Goal: Information Seeking & Learning: Learn about a topic

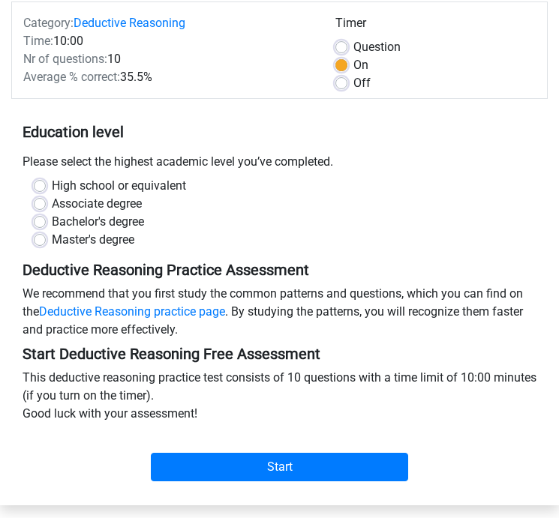
scroll to position [166, 0]
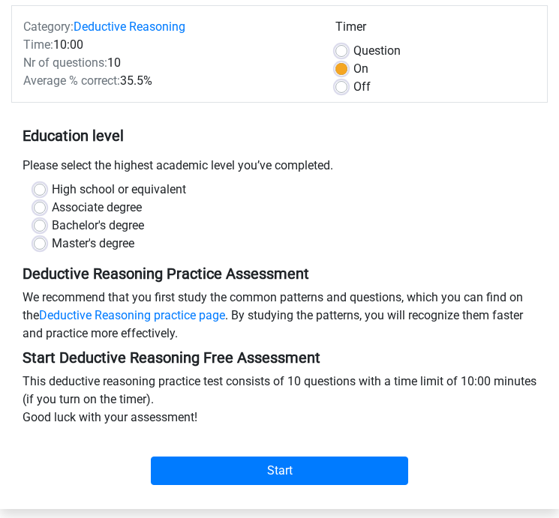
click at [131, 230] on label "Bachelor's degree" at bounding box center [98, 226] width 92 height 18
click at [46, 230] on input "Bachelor's degree" at bounding box center [40, 224] width 12 height 15
radio input "true"
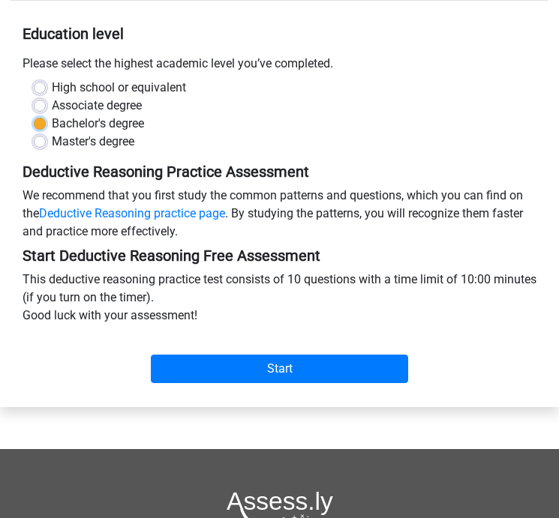
scroll to position [282, 0]
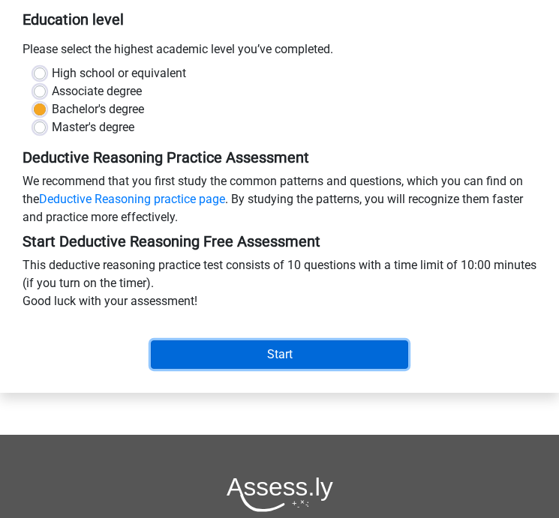
click at [287, 347] on input "Start" at bounding box center [279, 355] width 257 height 29
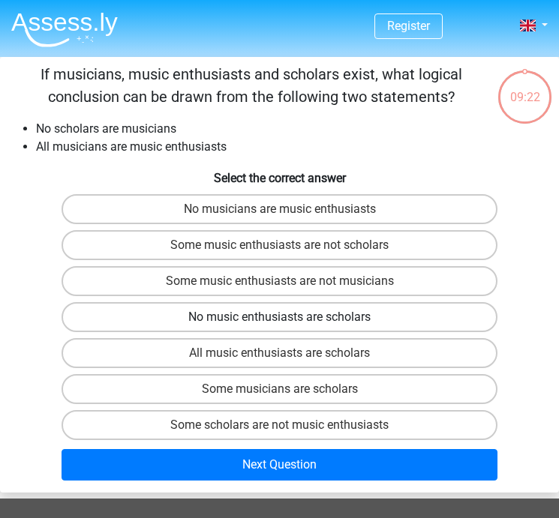
click at [317, 315] on label "No music enthusiasts are scholars" at bounding box center [280, 317] width 437 height 30
click at [290, 317] on input "No music enthusiasts are scholars" at bounding box center [285, 322] width 10 height 10
radio input "true"
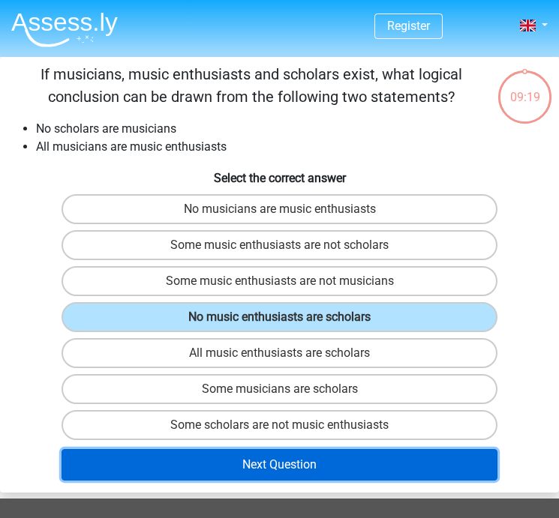
click at [275, 461] on button "Next Question" at bounding box center [280, 465] width 437 height 32
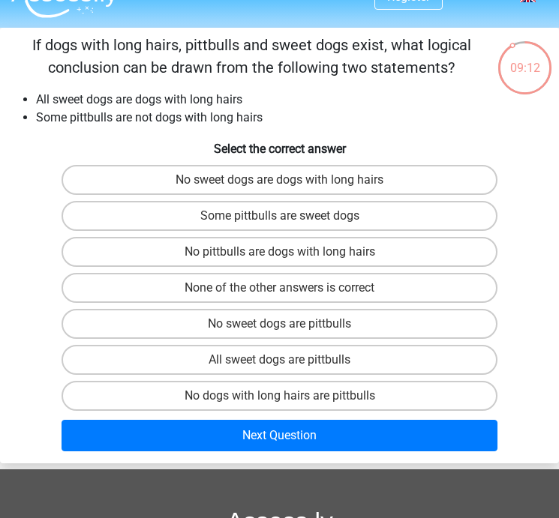
scroll to position [28, 0]
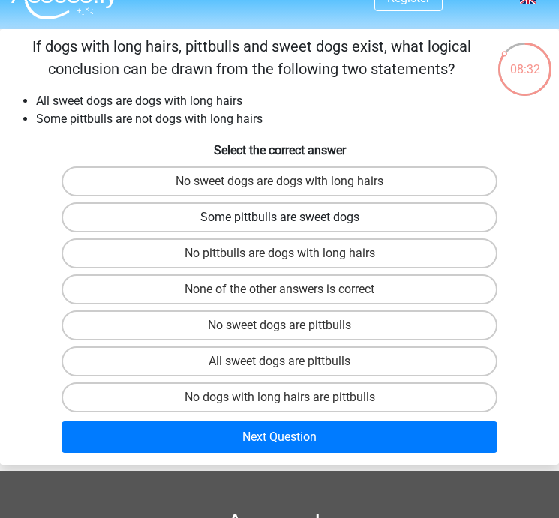
click at [396, 213] on label "Some pittbulls are sweet dogs" at bounding box center [280, 218] width 437 height 30
click at [290, 218] on input "Some pittbulls are sweet dogs" at bounding box center [285, 223] width 10 height 10
radio input "true"
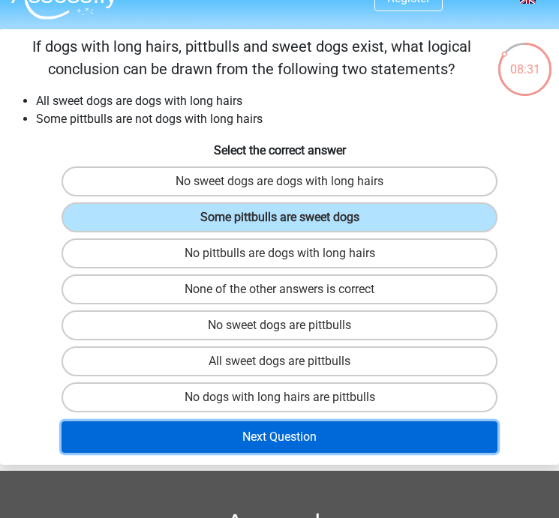
click at [309, 442] on button "Next Question" at bounding box center [280, 438] width 437 height 32
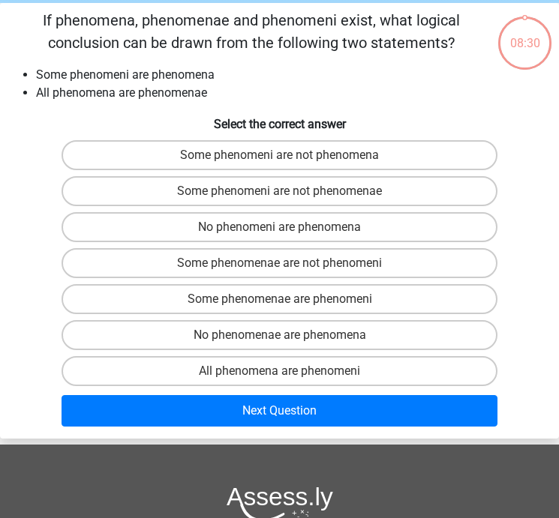
scroll to position [57, 0]
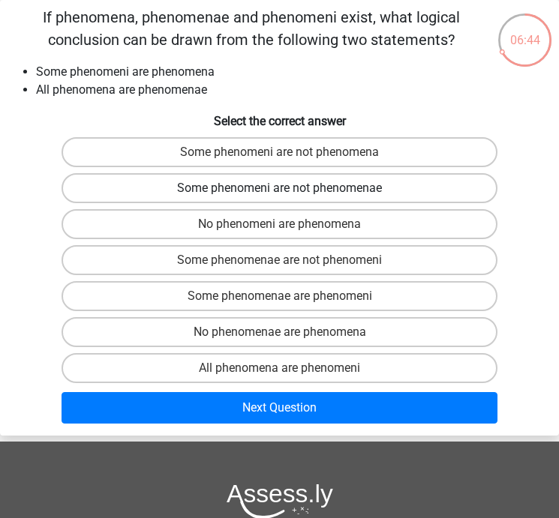
click at [367, 185] on label "Some phenomeni are not phenomenae" at bounding box center [280, 188] width 437 height 30
click at [290, 188] on input "Some phenomeni are not phenomenae" at bounding box center [285, 193] width 10 height 10
radio input "true"
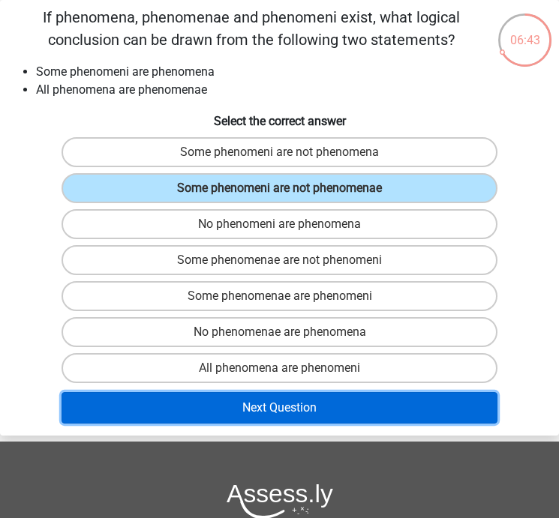
click at [342, 407] on button "Next Question" at bounding box center [280, 408] width 437 height 32
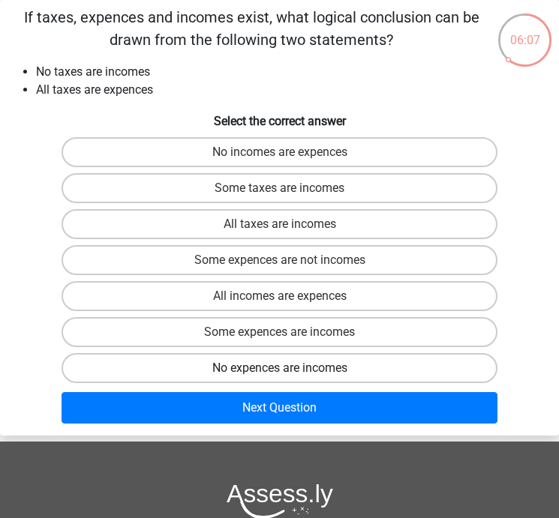
click at [316, 365] on label "No expences are incomes" at bounding box center [280, 368] width 437 height 30
click at [290, 368] on input "No expences are incomes" at bounding box center [285, 373] width 10 height 10
radio input "true"
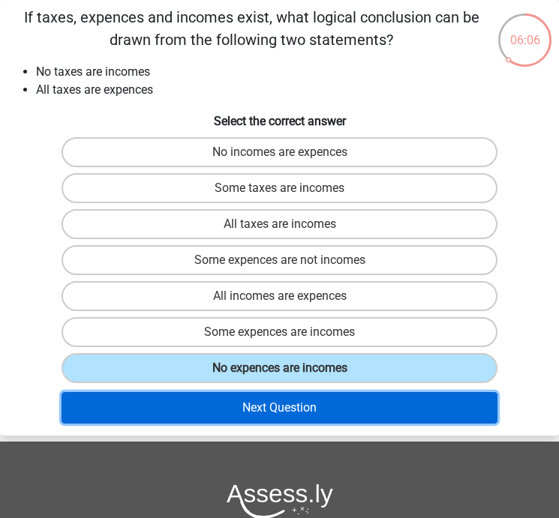
click at [304, 410] on button "Next Question" at bounding box center [280, 408] width 437 height 32
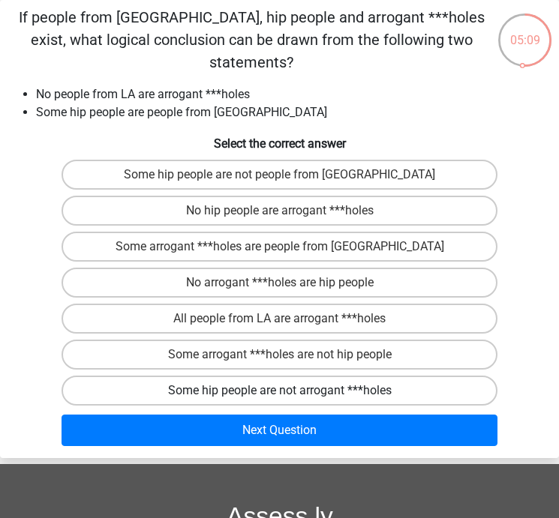
click at [311, 376] on label "Some hip people are not arrogant ***holes" at bounding box center [280, 391] width 437 height 30
click at [290, 391] on input "Some hip people are not arrogant ***holes" at bounding box center [285, 396] width 10 height 10
radio input "true"
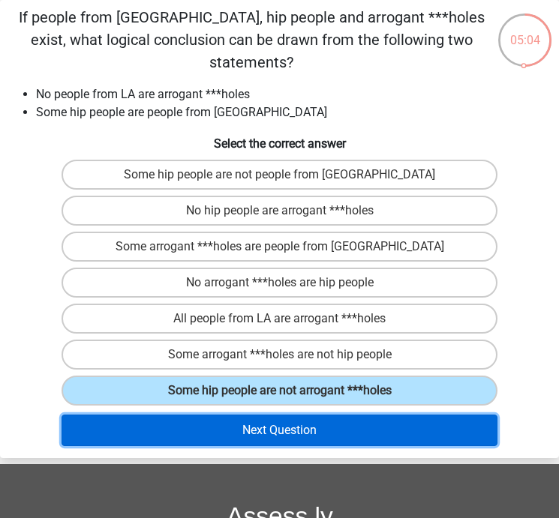
click at [332, 415] on button "Next Question" at bounding box center [280, 431] width 437 height 32
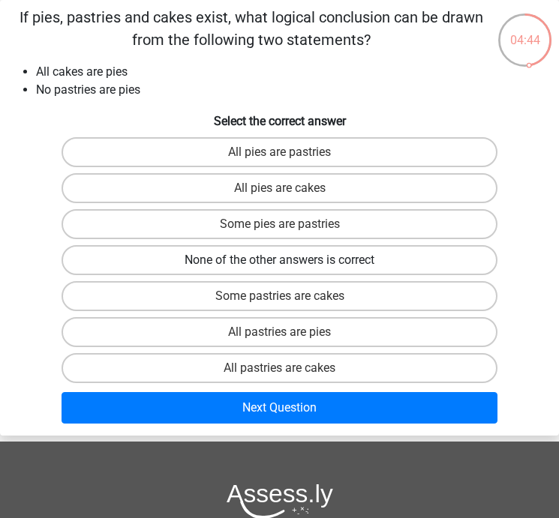
click at [317, 257] on label "None of the other answers is correct" at bounding box center [280, 260] width 437 height 30
click at [290, 260] on input "None of the other answers is correct" at bounding box center [285, 265] width 10 height 10
radio input "true"
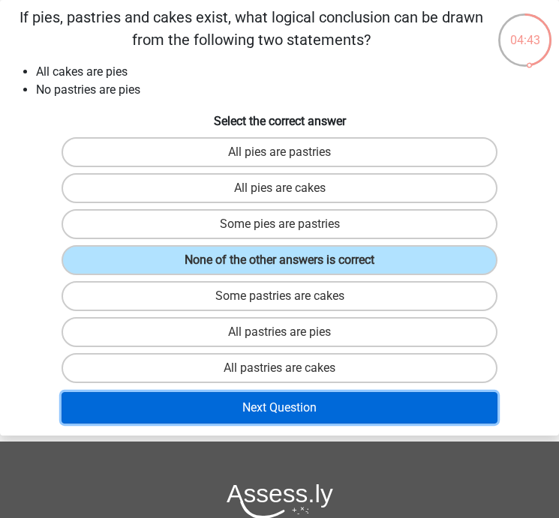
click at [276, 410] on button "Next Question" at bounding box center [280, 408] width 437 height 32
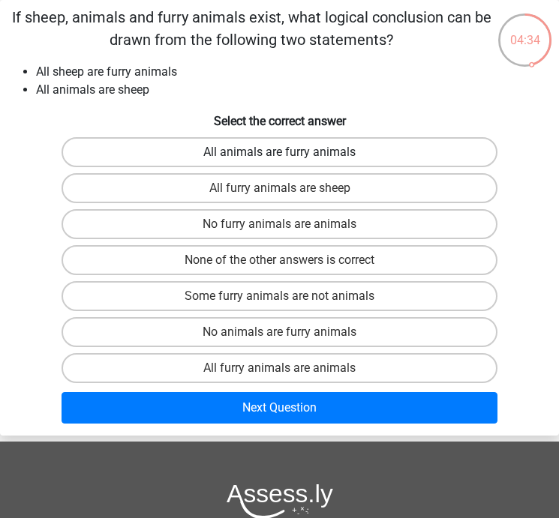
click at [346, 151] on label "All animals are furry animals" at bounding box center [280, 152] width 437 height 30
click at [290, 152] on input "All animals are furry animals" at bounding box center [285, 157] width 10 height 10
radio input "true"
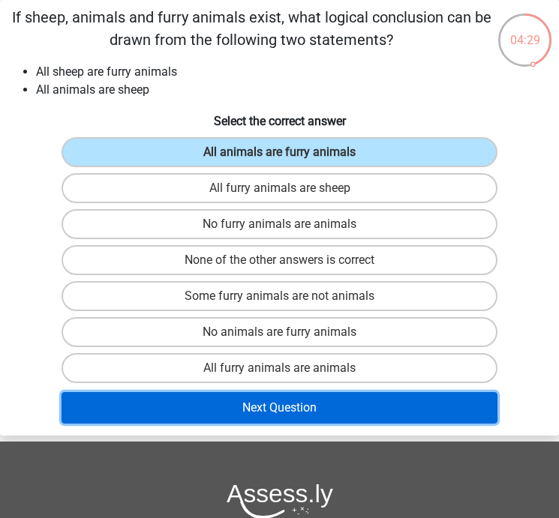
click at [269, 411] on button "Next Question" at bounding box center [280, 408] width 437 height 32
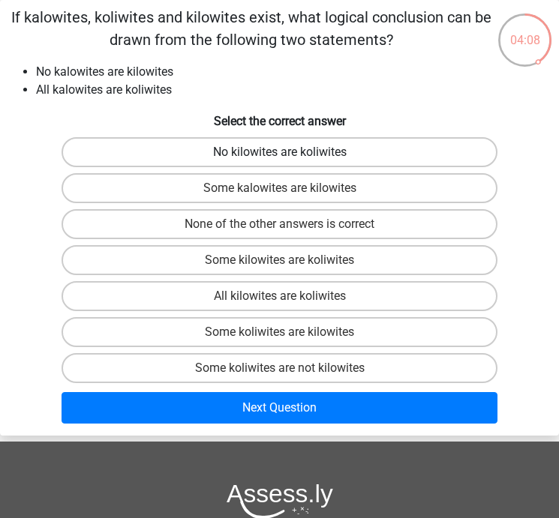
click at [323, 154] on label "No kilowites are koliwites" at bounding box center [280, 152] width 437 height 30
click at [290, 154] on input "No kilowites are koliwites" at bounding box center [285, 157] width 10 height 10
radio input "true"
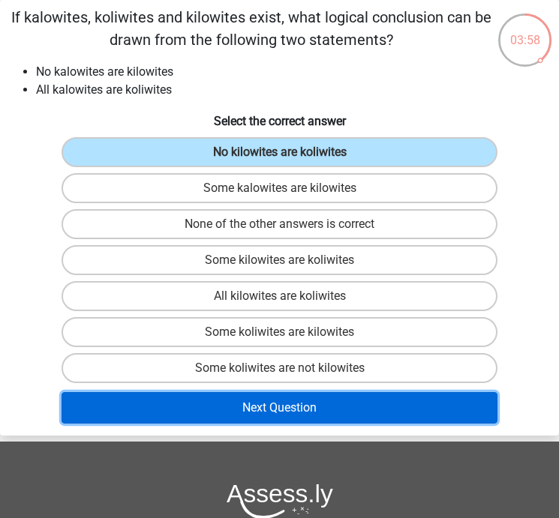
click at [306, 397] on button "Next Question" at bounding box center [280, 408] width 437 height 32
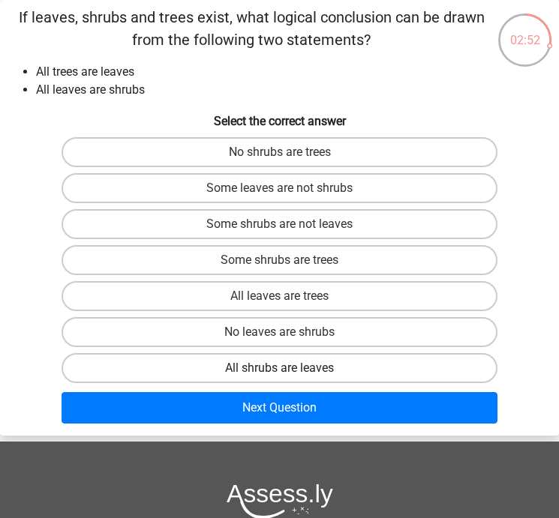
click at [327, 356] on label "All shrubs are leaves" at bounding box center [280, 368] width 437 height 30
click at [290, 368] on input "All shrubs are leaves" at bounding box center [285, 373] width 10 height 10
radio input "true"
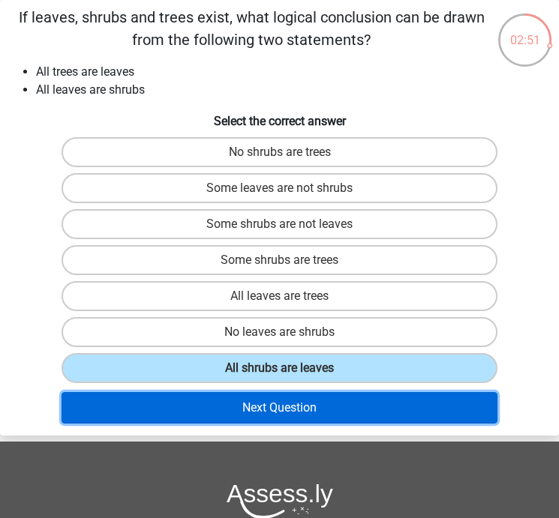
click at [315, 416] on button "Next Question" at bounding box center [280, 408] width 437 height 32
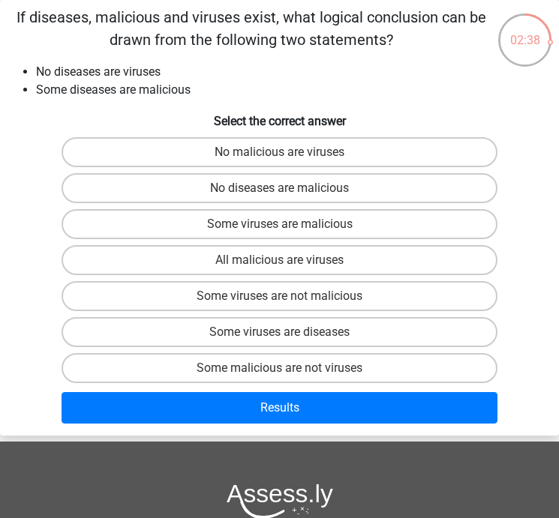
click at [389, 135] on div "No malicious are viruses" at bounding box center [279, 152] width 557 height 36
click at [385, 153] on label "No malicious are viruses" at bounding box center [280, 152] width 437 height 30
click at [290, 153] on input "No malicious are viruses" at bounding box center [285, 157] width 10 height 10
radio input "true"
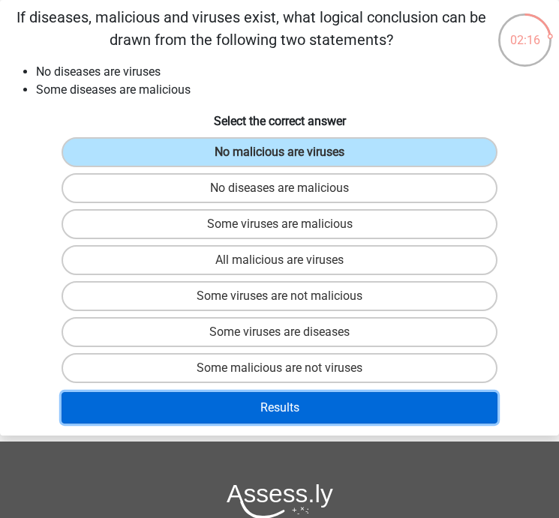
click at [298, 404] on button "Results" at bounding box center [280, 408] width 437 height 32
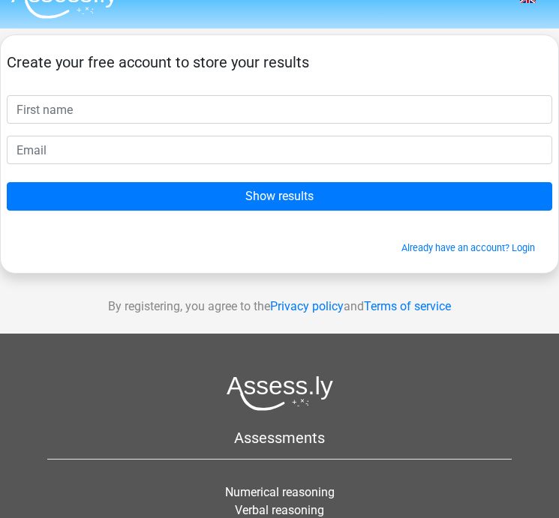
scroll to position [28, 0]
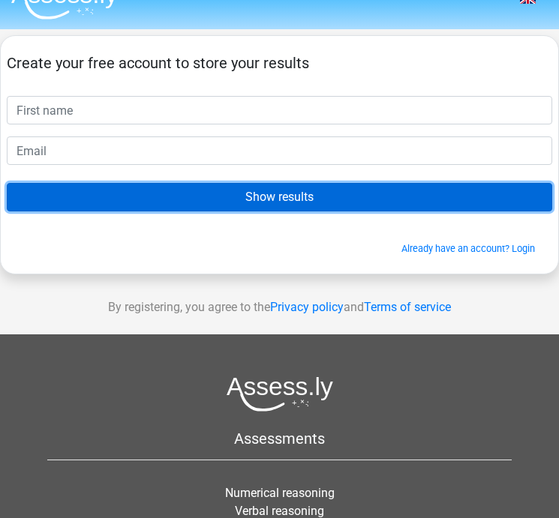
click at [287, 198] on input "Show results" at bounding box center [279, 197] width 545 height 29
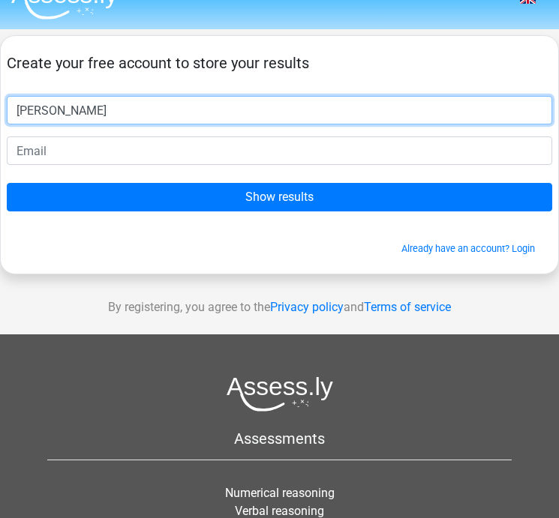
type input "[PERSON_NAME]"
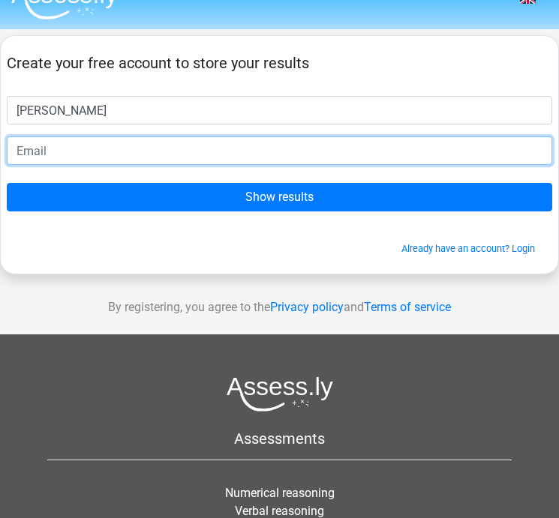
click at [238, 140] on input "email" at bounding box center [279, 151] width 545 height 29
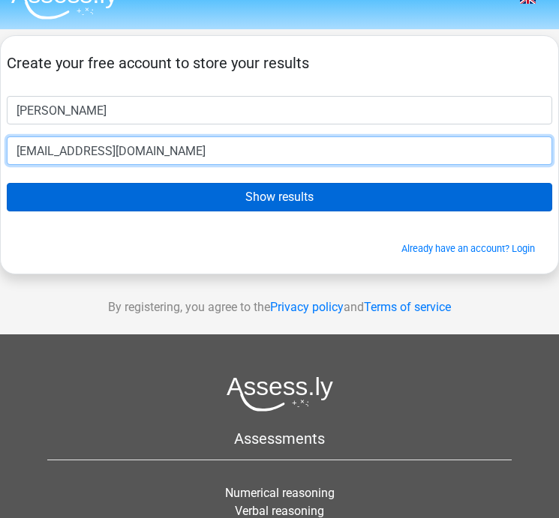
type input "[EMAIL_ADDRESS][DOMAIN_NAME]"
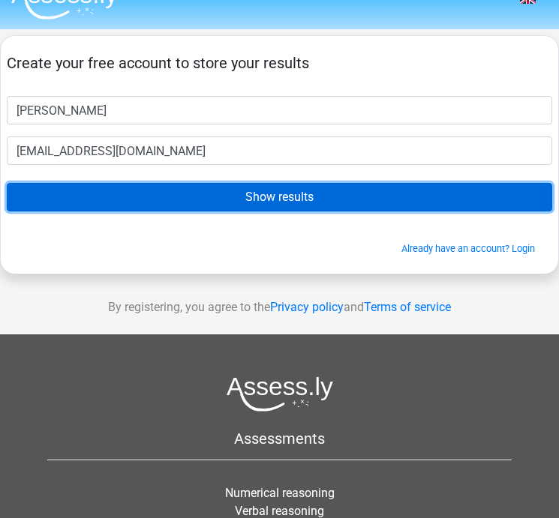
click at [228, 202] on input "Show results" at bounding box center [279, 197] width 545 height 29
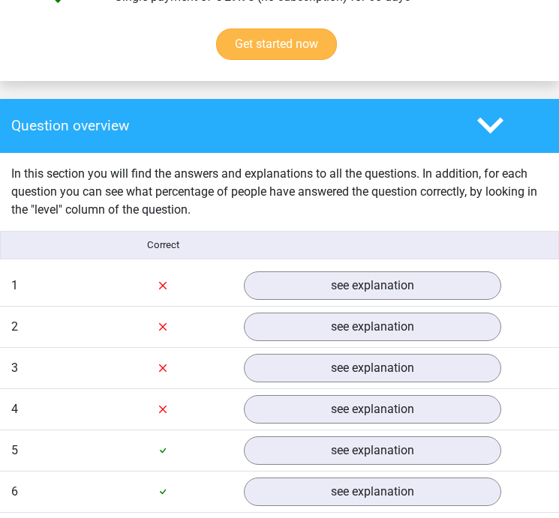
scroll to position [1223, 0]
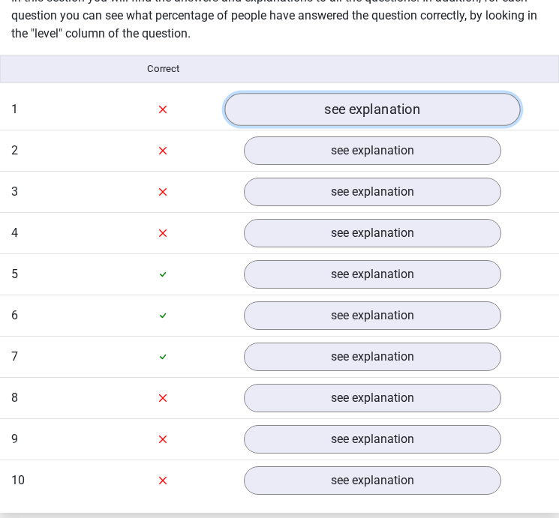
click at [317, 105] on link "see explanation" at bounding box center [373, 109] width 296 height 33
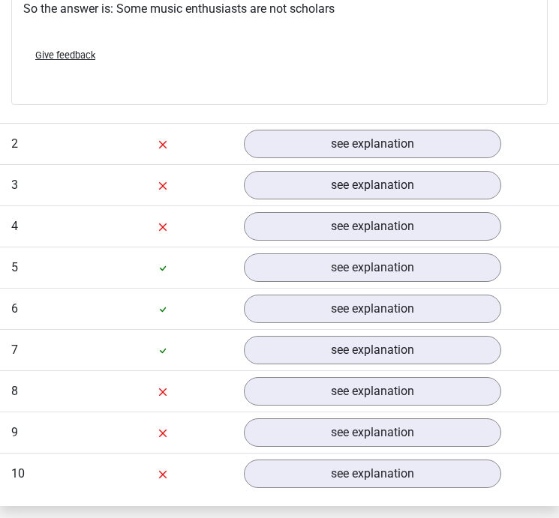
scroll to position [1764, 0]
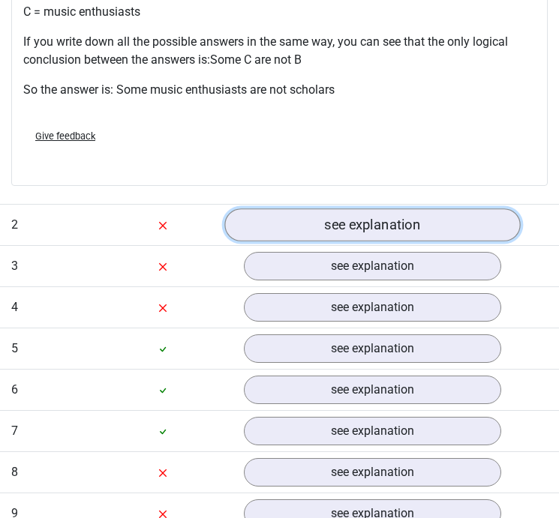
click at [335, 232] on link "see explanation" at bounding box center [373, 225] width 296 height 33
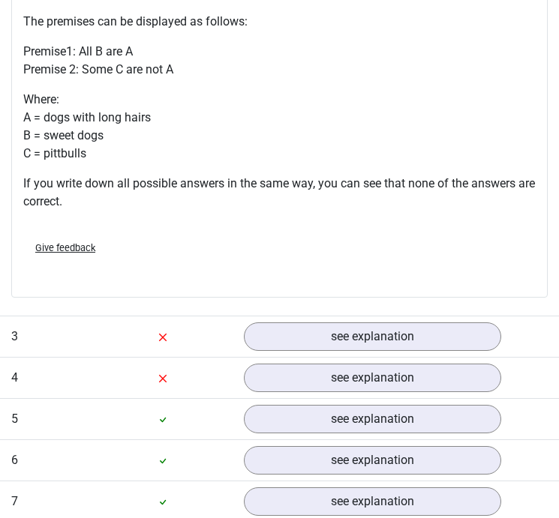
scroll to position [2280, 0]
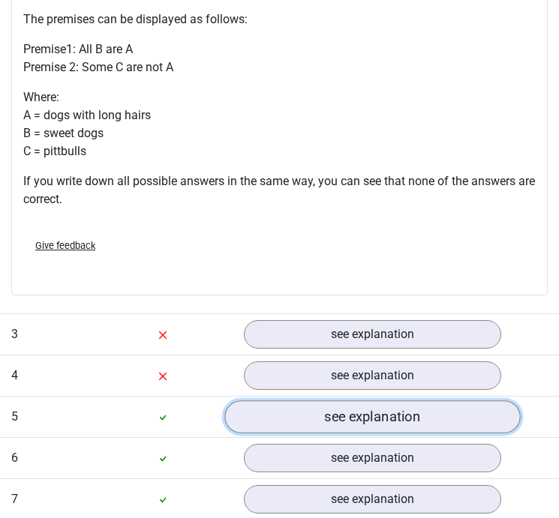
click at [300, 428] on link "see explanation" at bounding box center [373, 417] width 296 height 33
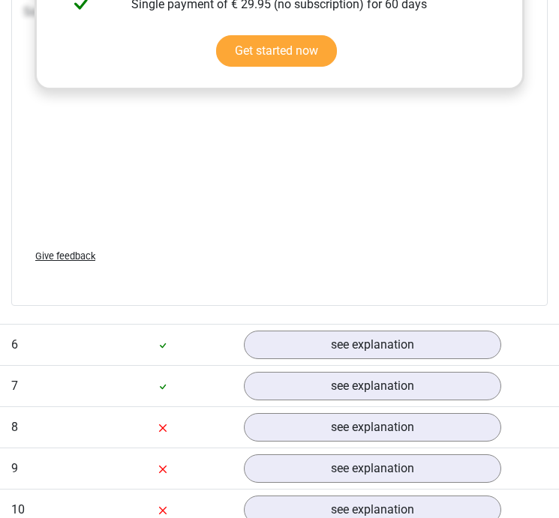
scroll to position [3343, 0]
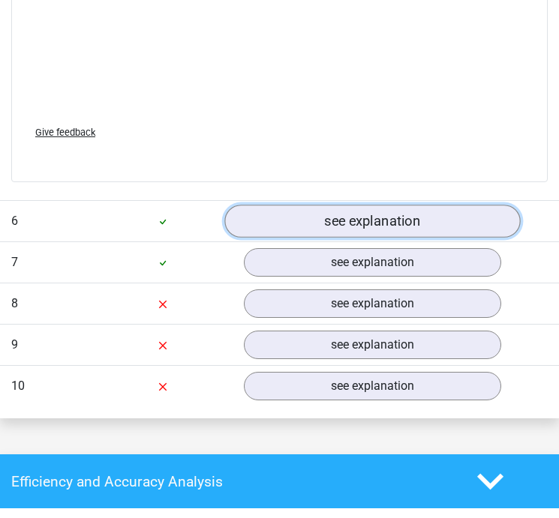
click at [346, 219] on link "see explanation" at bounding box center [373, 222] width 296 height 33
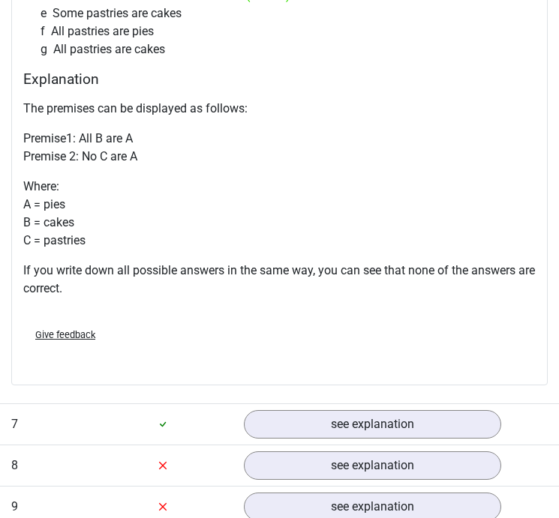
scroll to position [3958, 0]
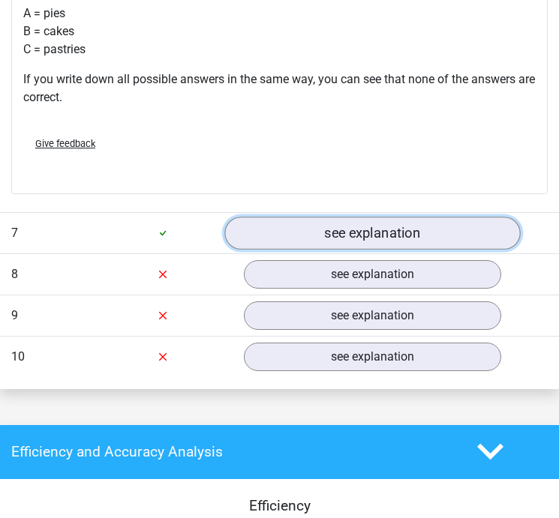
click at [345, 220] on link "see explanation" at bounding box center [373, 233] width 296 height 33
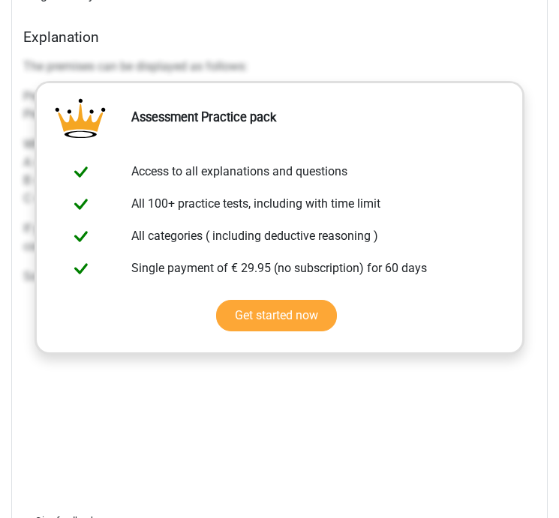
scroll to position [4643, 0]
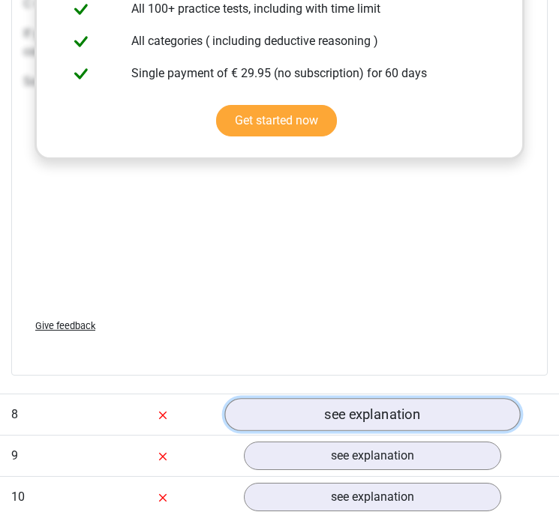
click at [374, 414] on link "see explanation" at bounding box center [373, 414] width 296 height 33
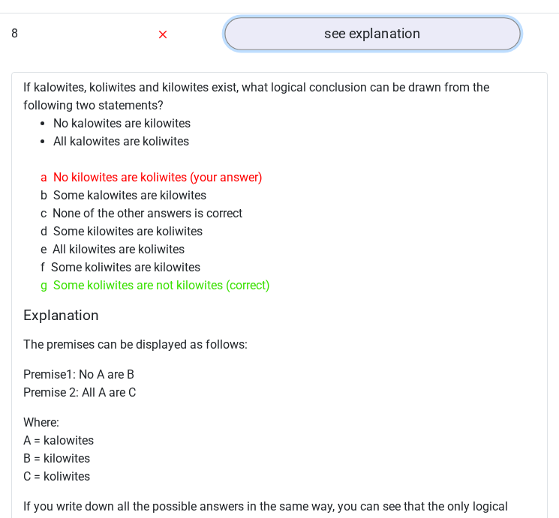
scroll to position [5043, 0]
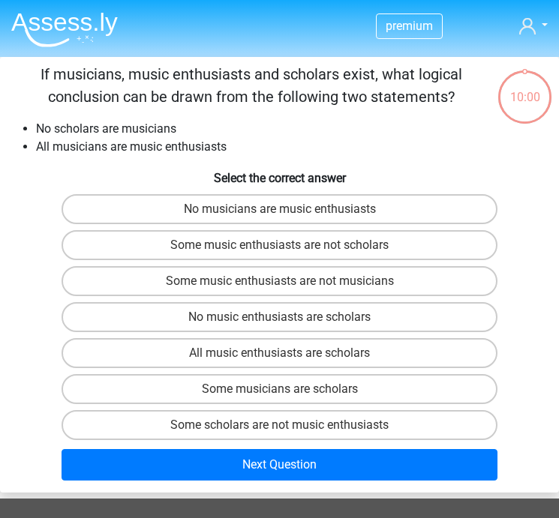
scroll to position [57, 0]
